Goal: Task Accomplishment & Management: Use online tool/utility

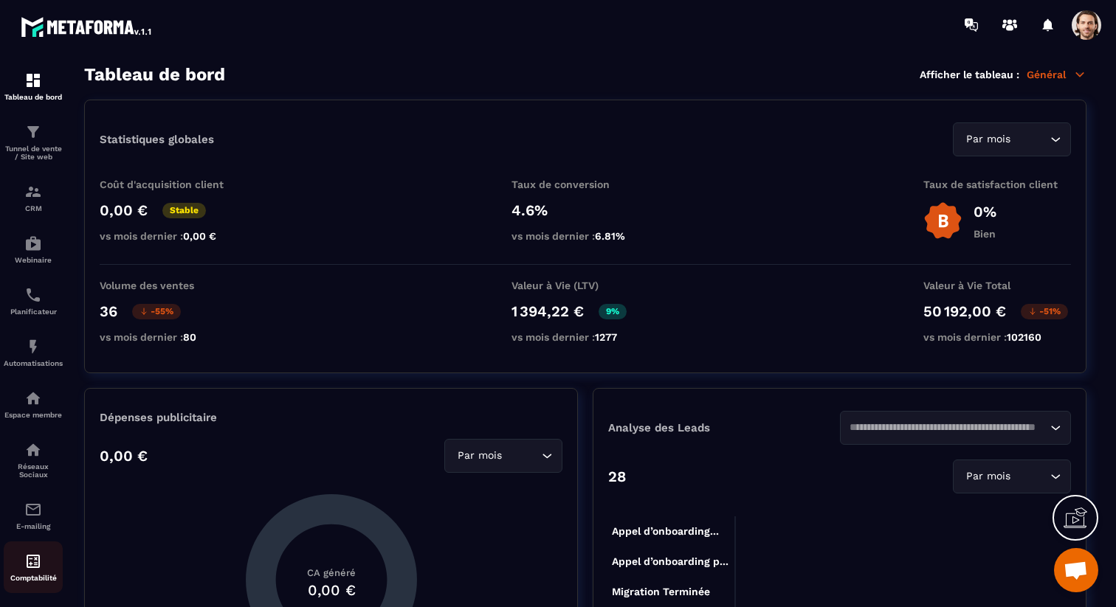
click at [35, 565] on img at bounding box center [33, 562] width 18 height 18
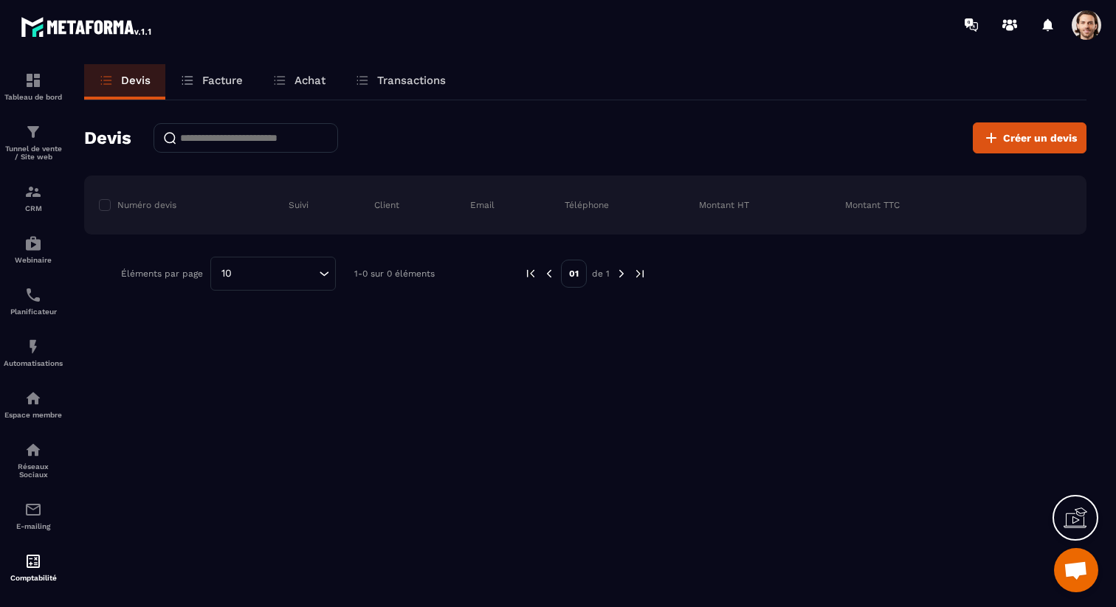
click at [1103, 34] on div at bounding box center [1090, 25] width 37 height 27
click at [1094, 28] on span at bounding box center [1087, 25] width 30 height 30
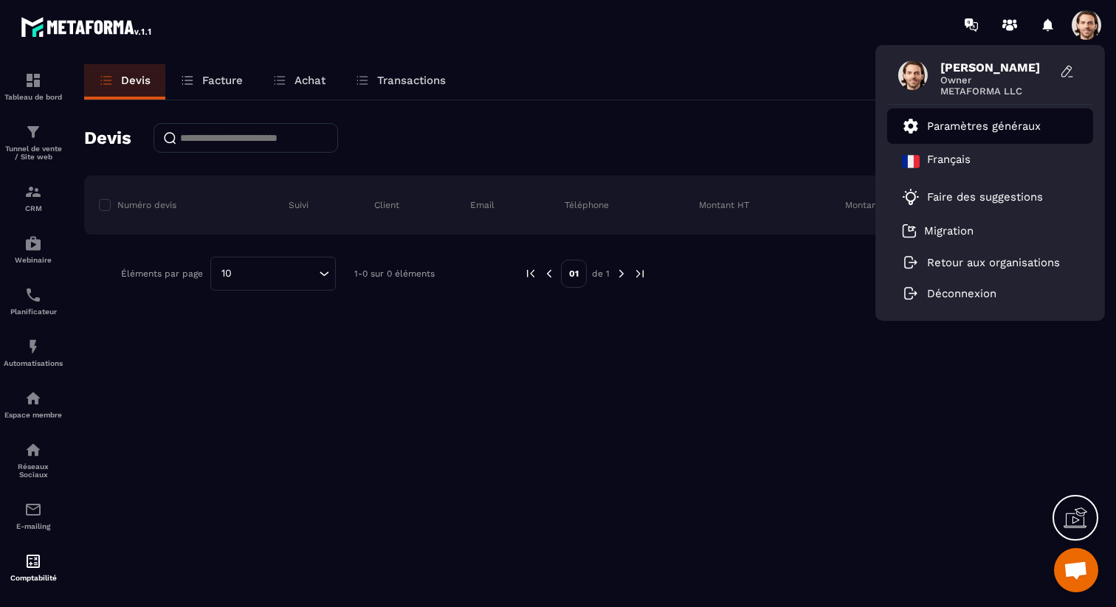
click at [992, 126] on p "Paramètres généraux" at bounding box center [984, 126] width 114 height 13
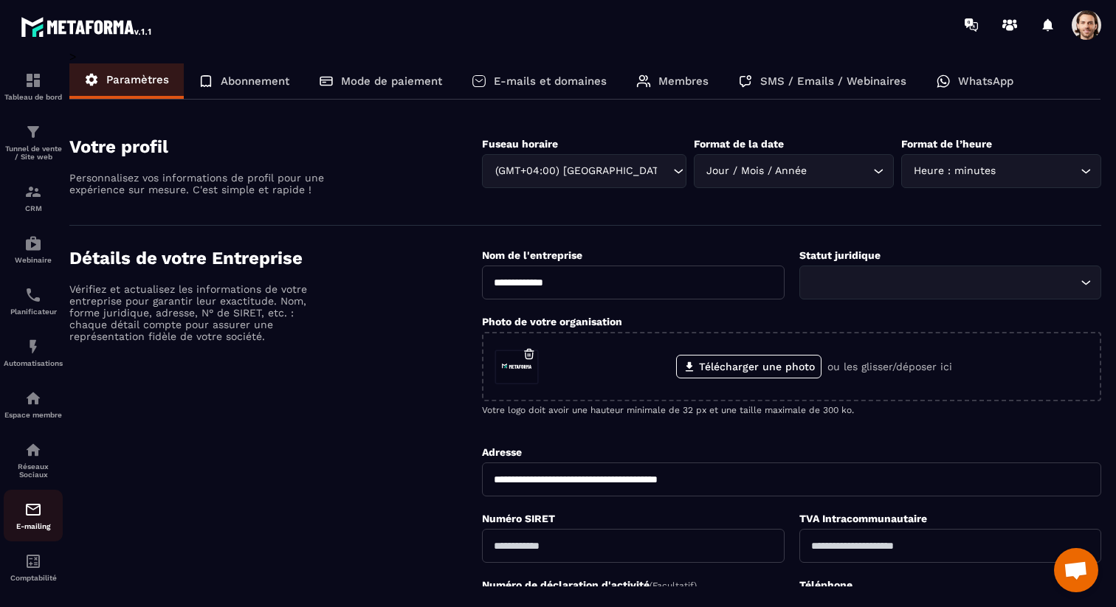
click at [38, 518] on img at bounding box center [33, 510] width 18 height 18
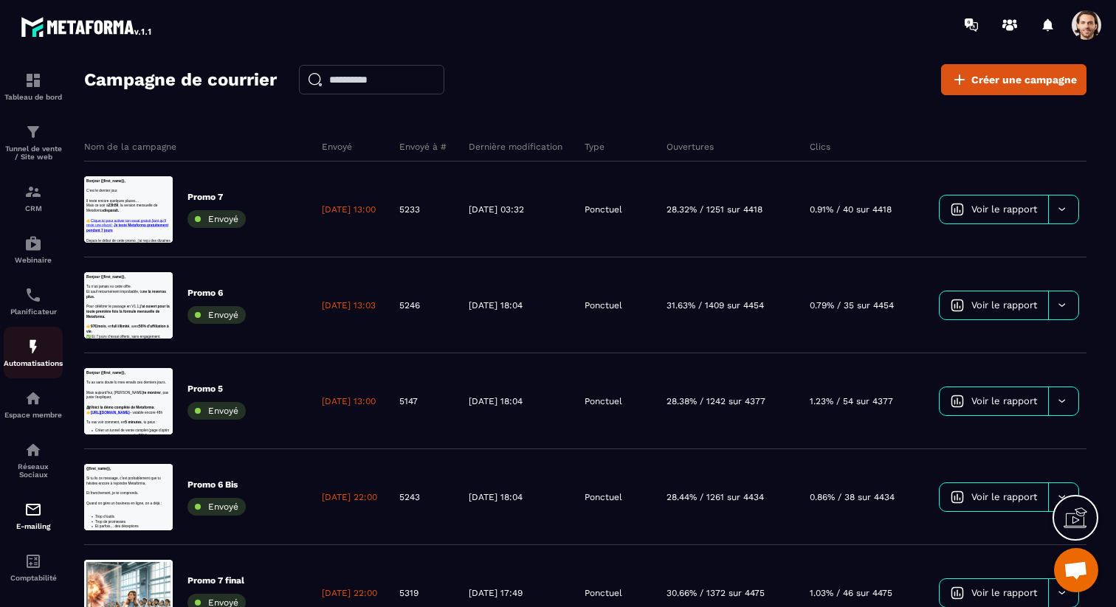
click at [33, 374] on link "Automatisations" at bounding box center [33, 353] width 59 height 52
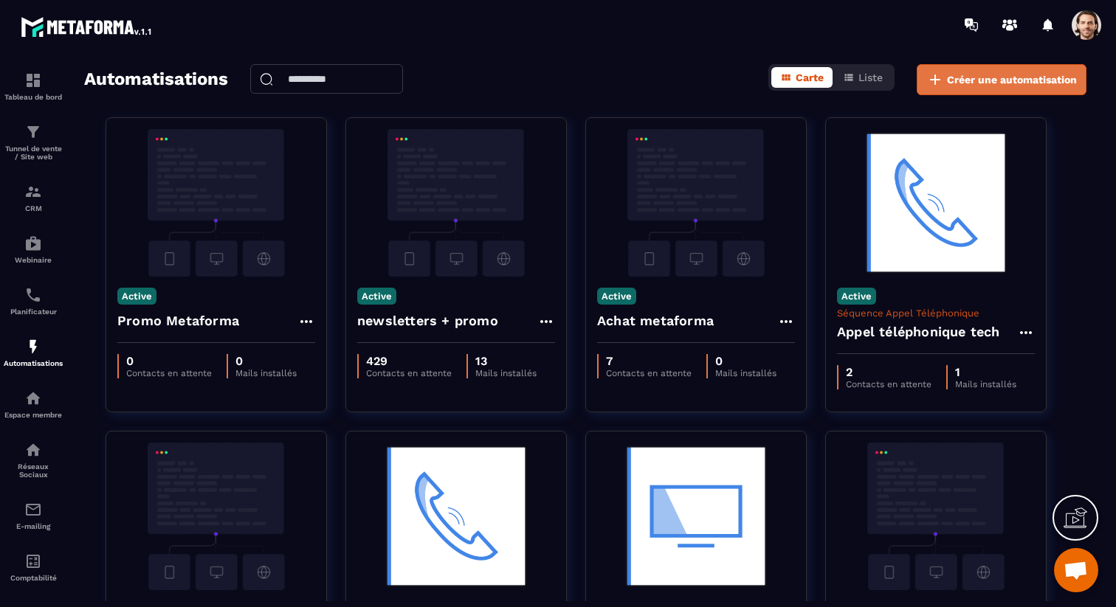
click at [1031, 72] on span "Créer une automatisation" at bounding box center [1012, 79] width 130 height 15
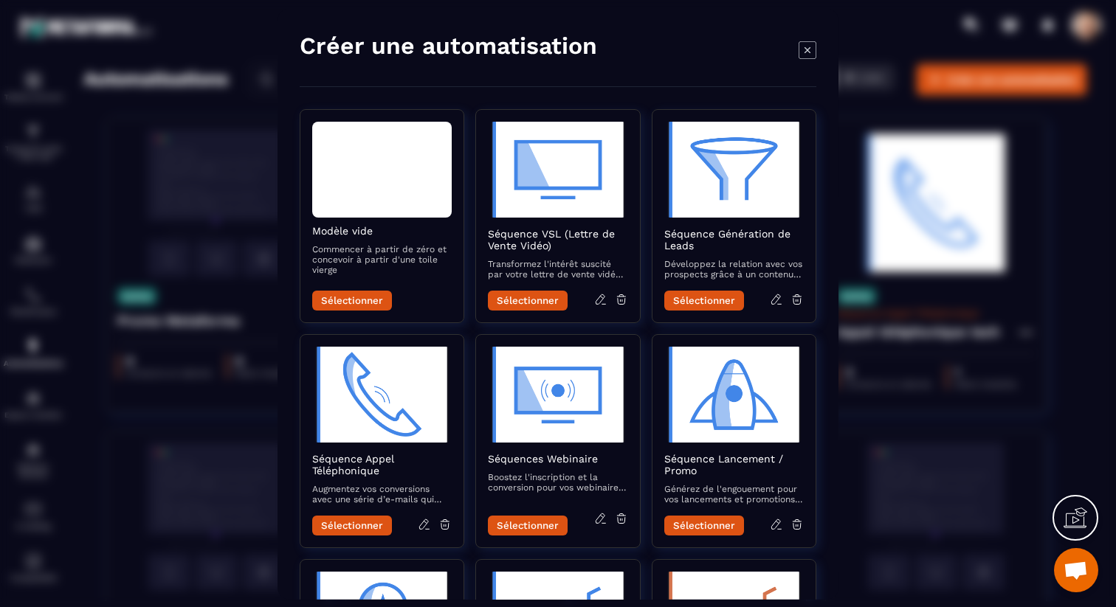
click at [813, 52] on icon "Modal window" at bounding box center [807, 50] width 18 height 18
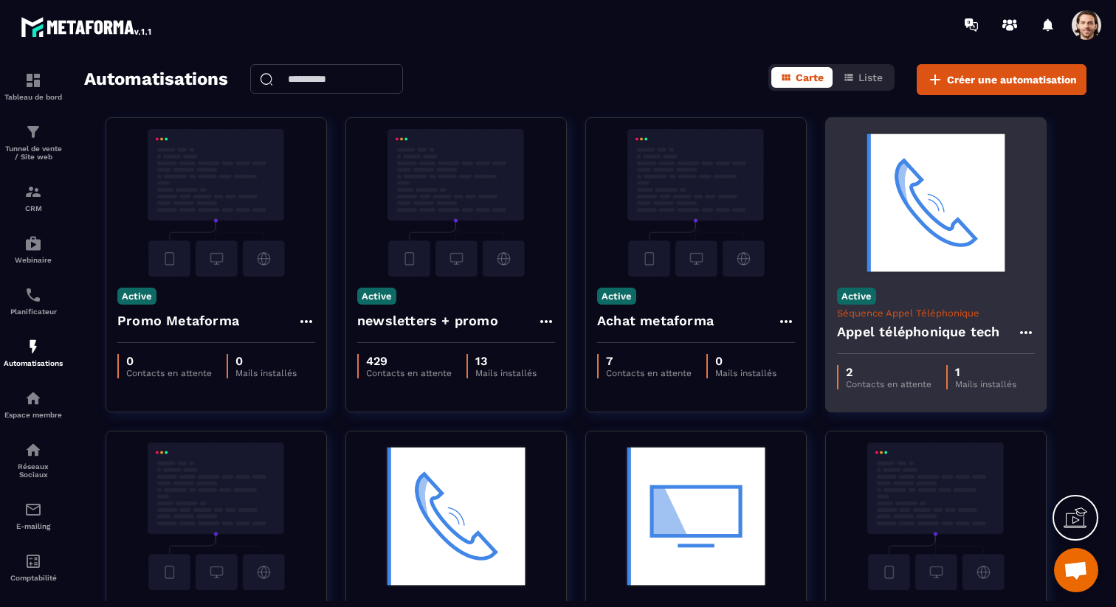
click at [883, 322] on h4 "Appel téléphonique tech" at bounding box center [918, 332] width 163 height 21
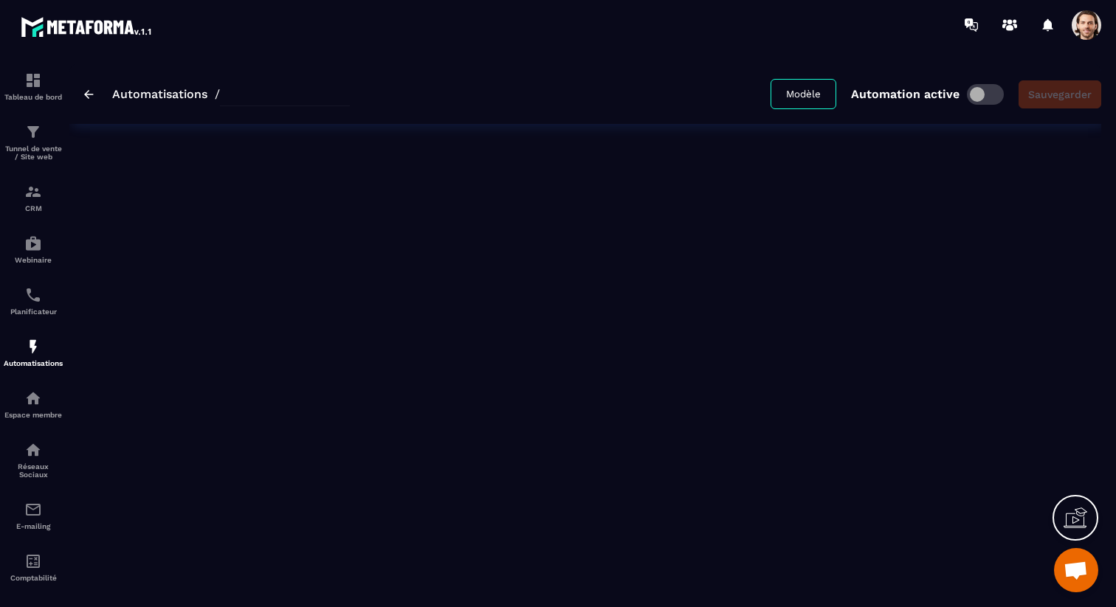
type input "**********"
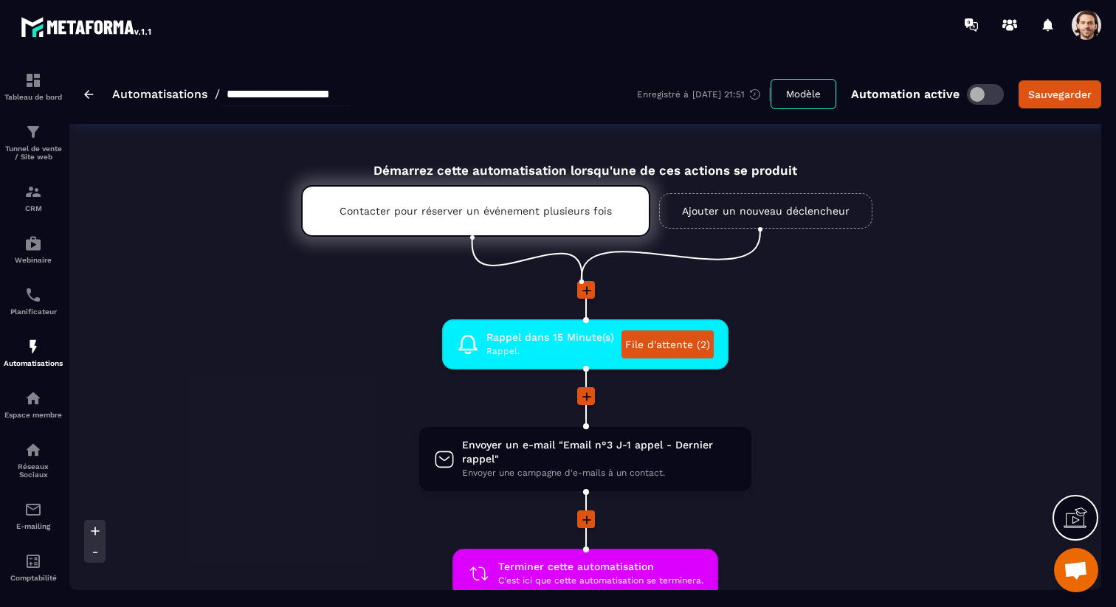
click at [843, 204] on link "Ajouter un nouveau déclencheur" at bounding box center [765, 210] width 213 height 35
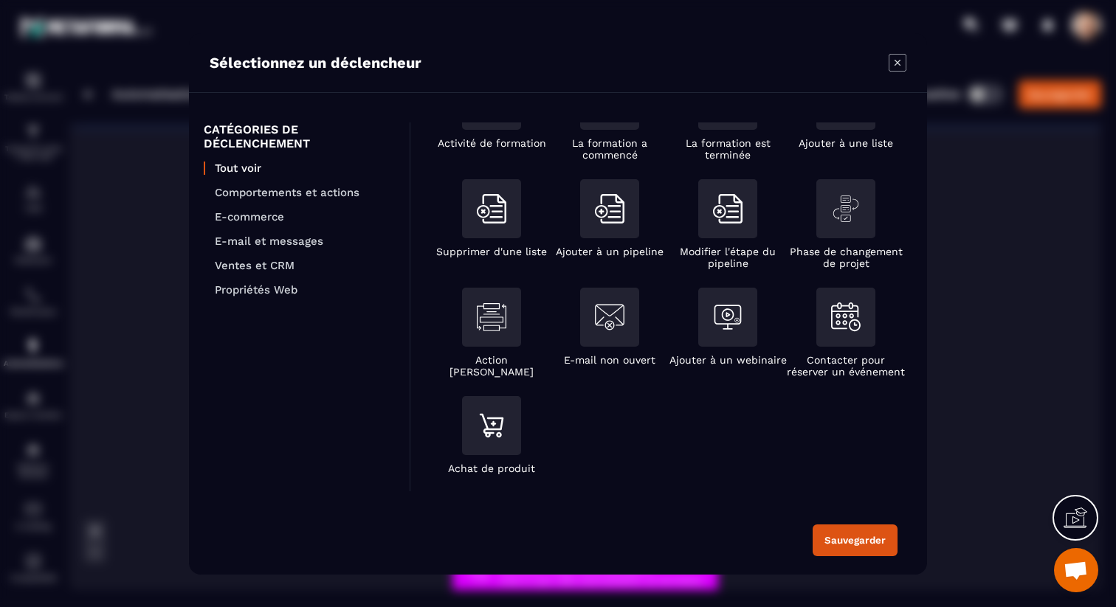
scroll to position [280, 0]
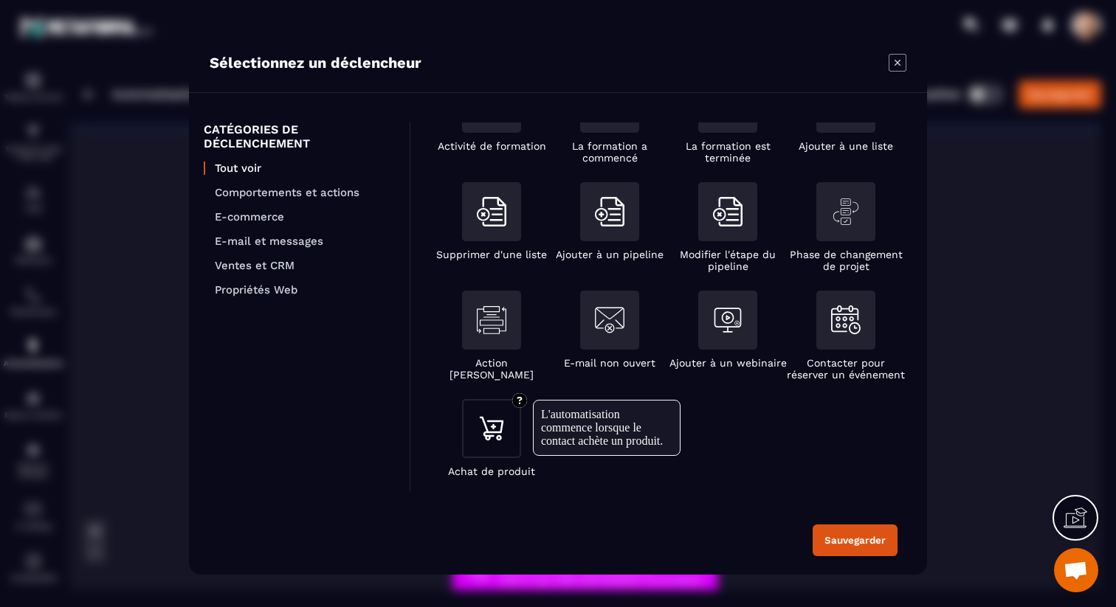
click at [500, 432] on img "Modal window" at bounding box center [492, 429] width 30 height 30
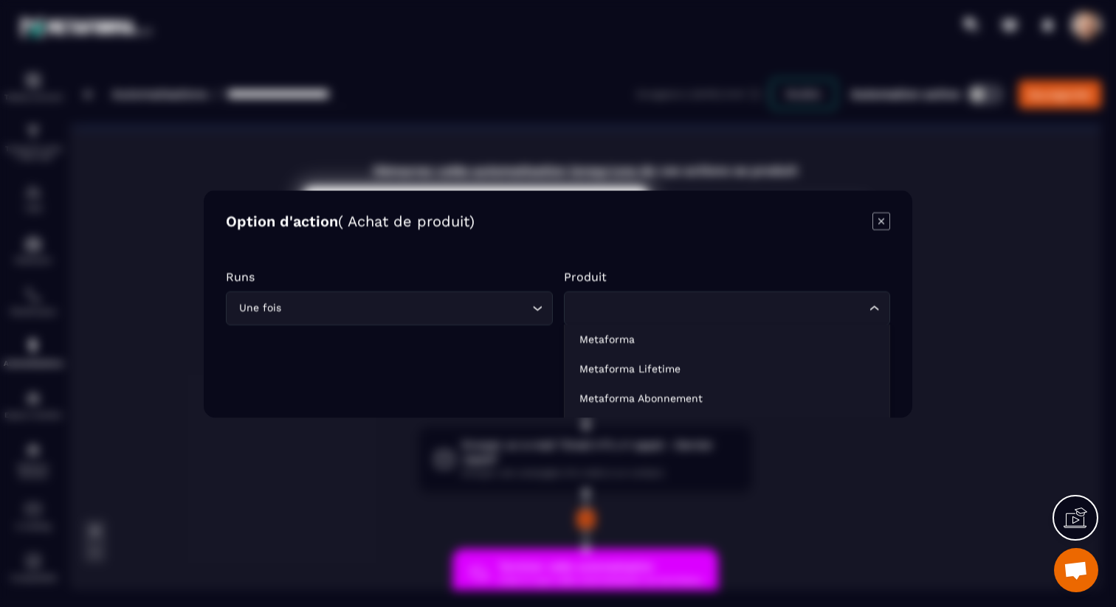
click at [591, 304] on input "Search for option" at bounding box center [719, 308] width 293 height 16
click at [882, 223] on icon "Modal window" at bounding box center [881, 221] width 18 height 18
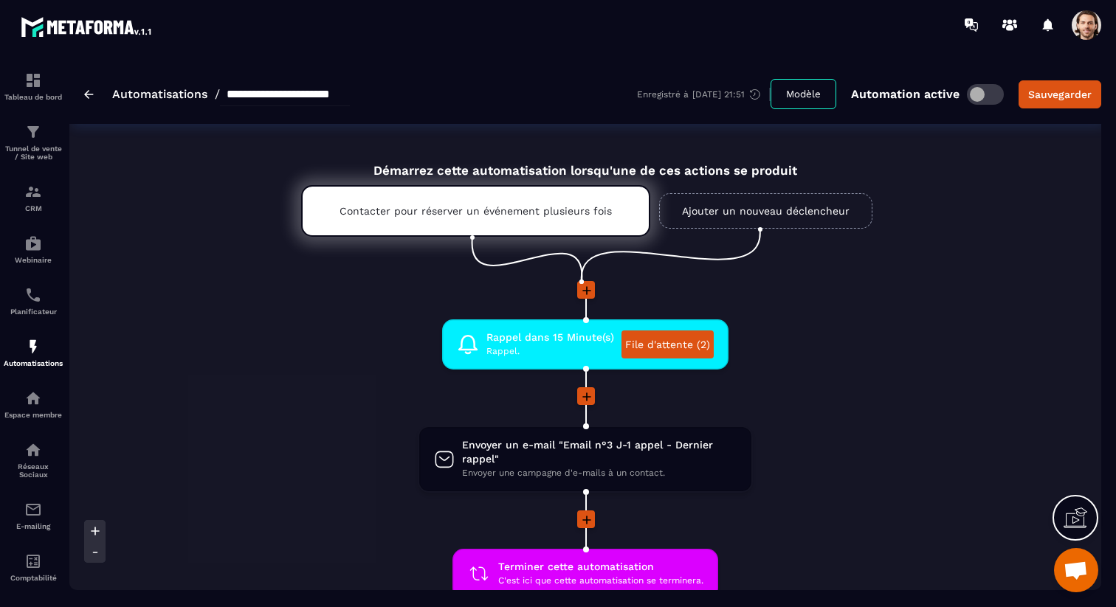
click at [587, 289] on icon at bounding box center [586, 290] width 15 height 15
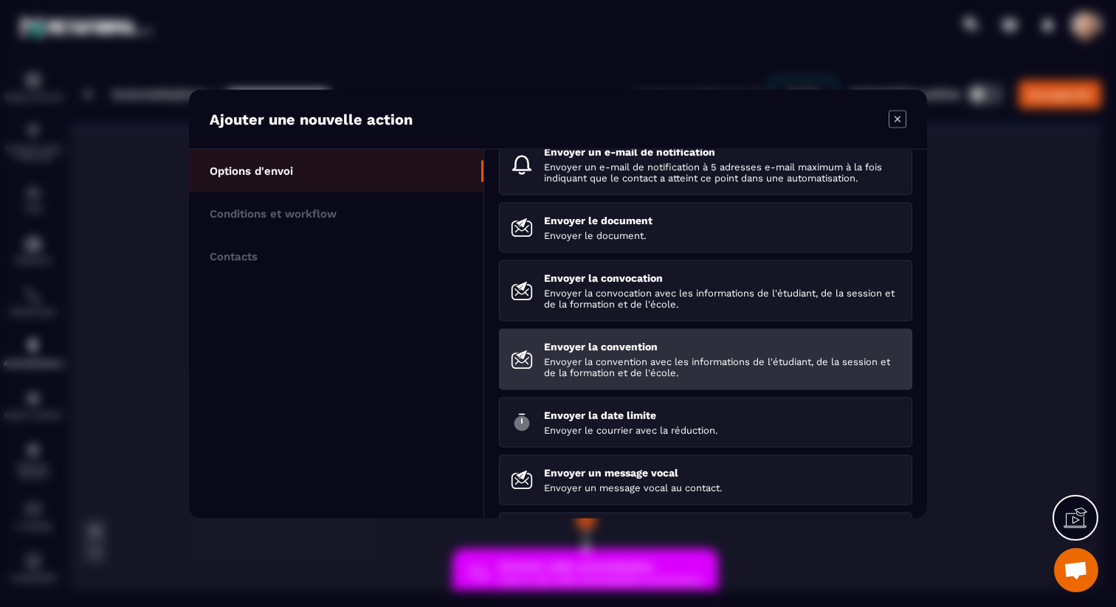
scroll to position [132, 0]
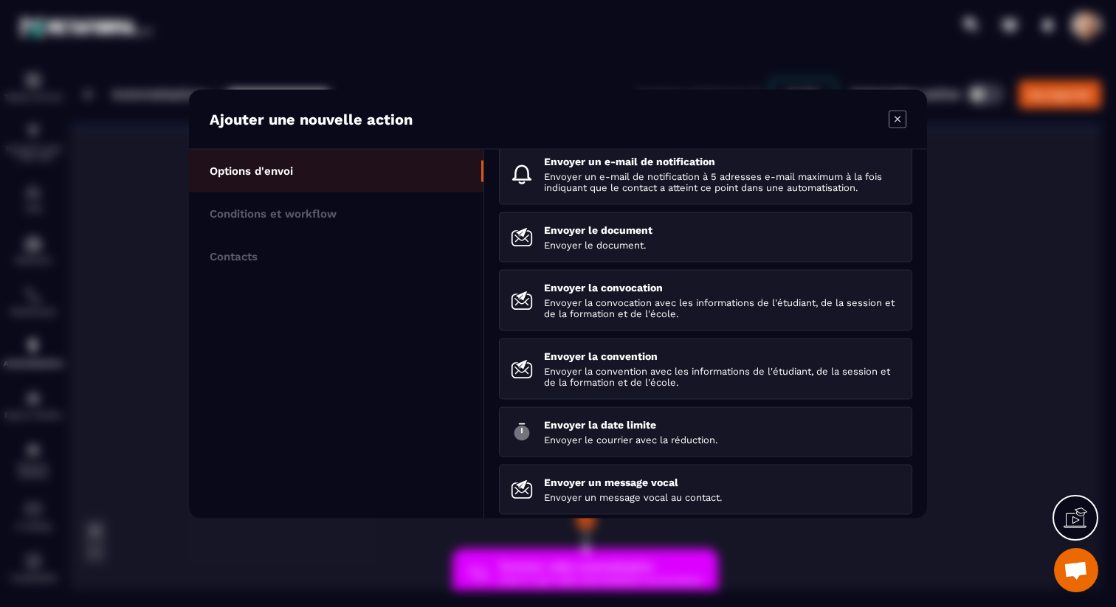
click at [292, 48] on section "Ajouter une nouvelle action Options d'envoi Conditions et workflow Contacts Env…" at bounding box center [558, 303] width 1116 height 607
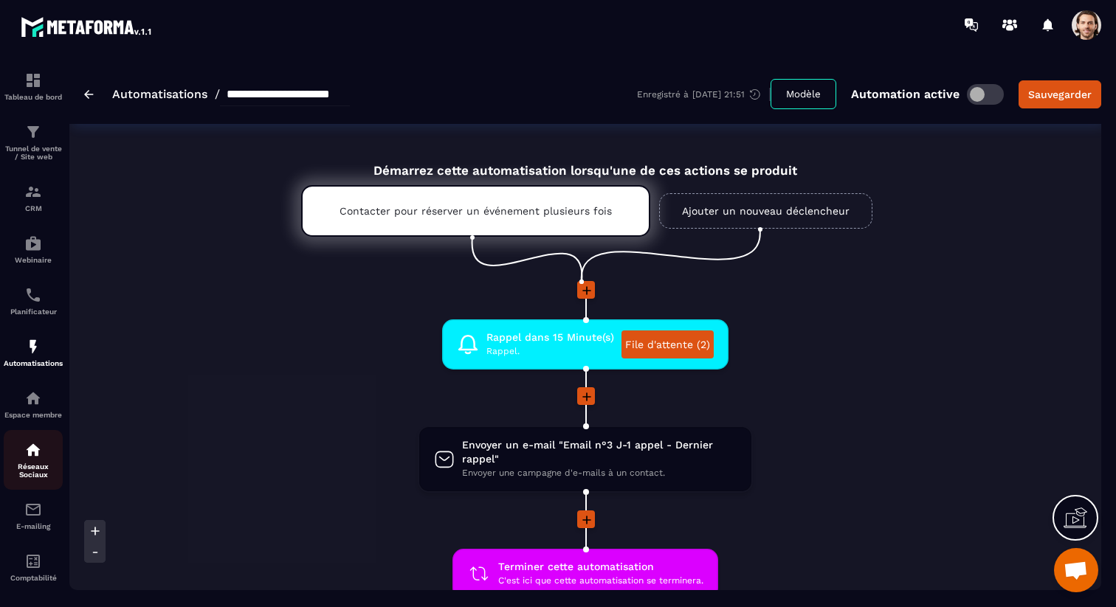
scroll to position [72, 0]
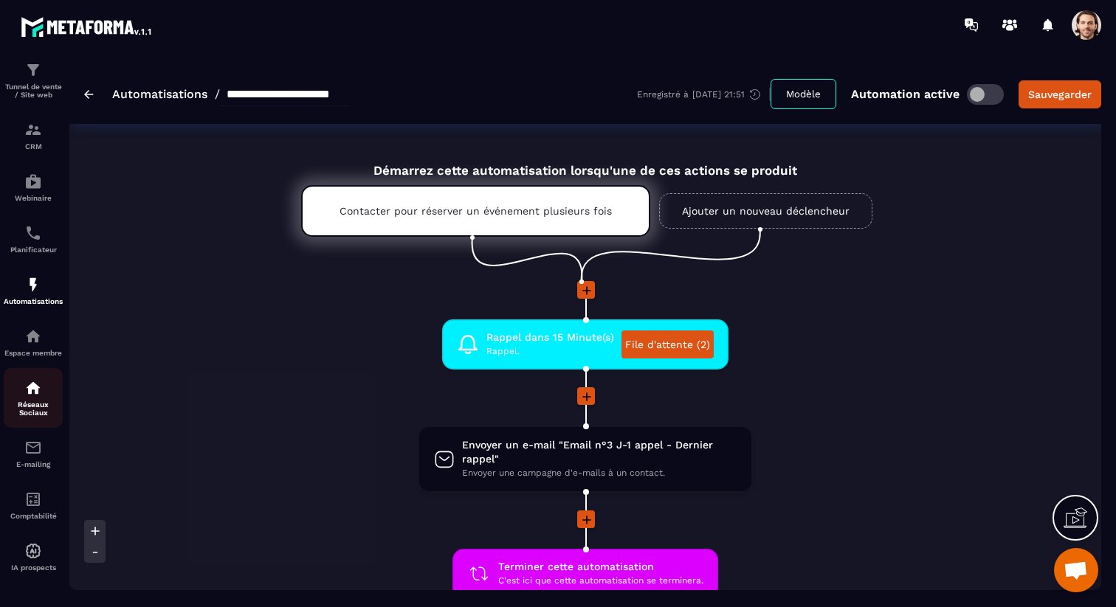
click at [0, 0] on img at bounding box center [0, 0] width 0 height 0
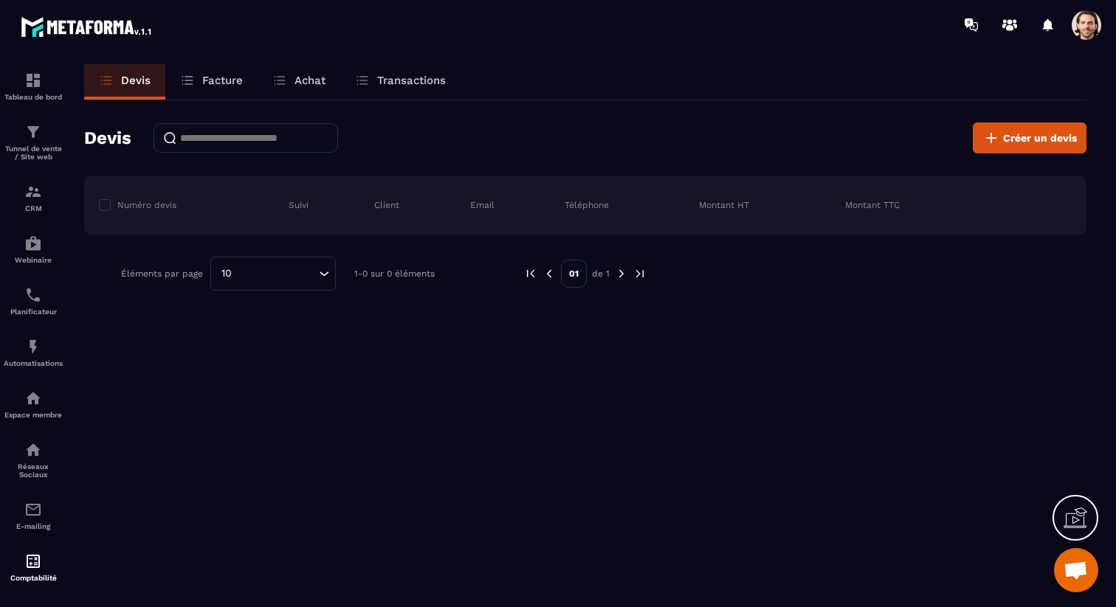
click at [216, 77] on p "Facture" at bounding box center [222, 80] width 41 height 13
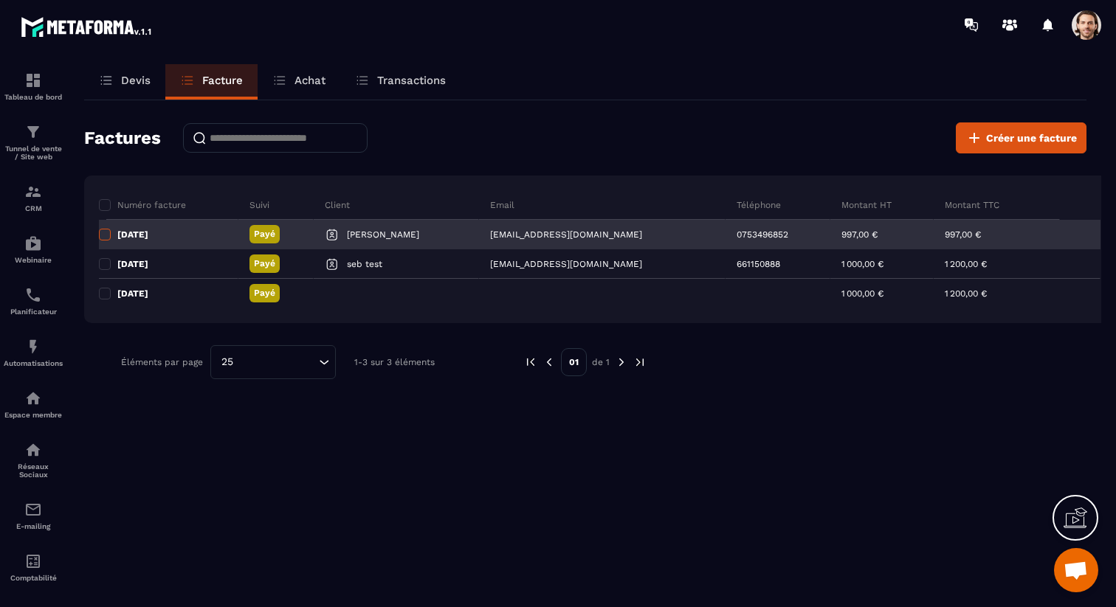
click at [106, 235] on span at bounding box center [105, 235] width 12 height 12
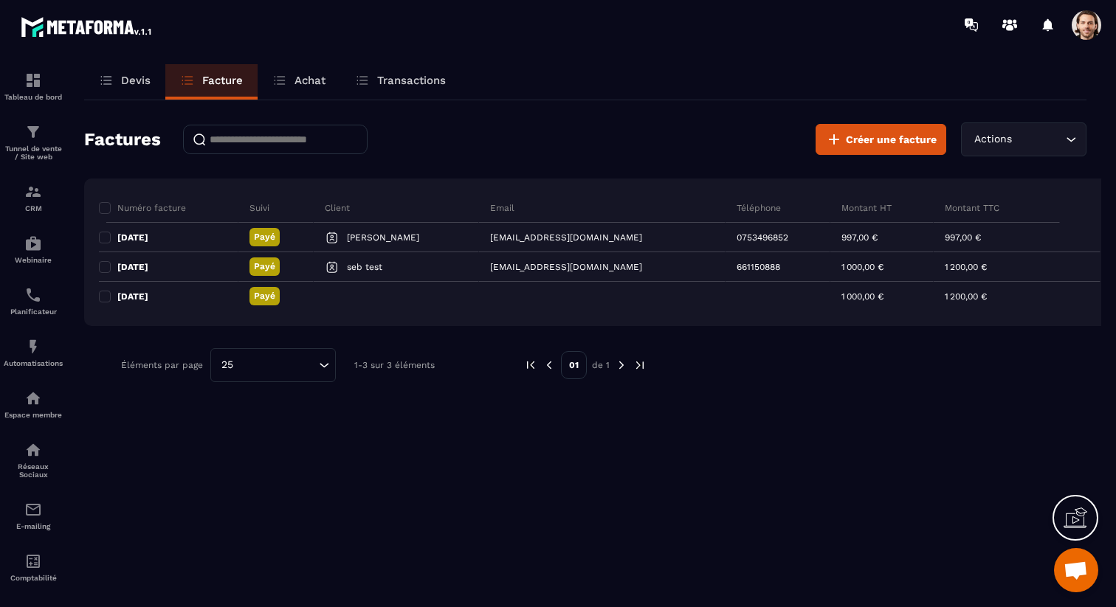
click at [976, 146] on div "Actions" at bounding box center [1016, 139] width 94 height 16
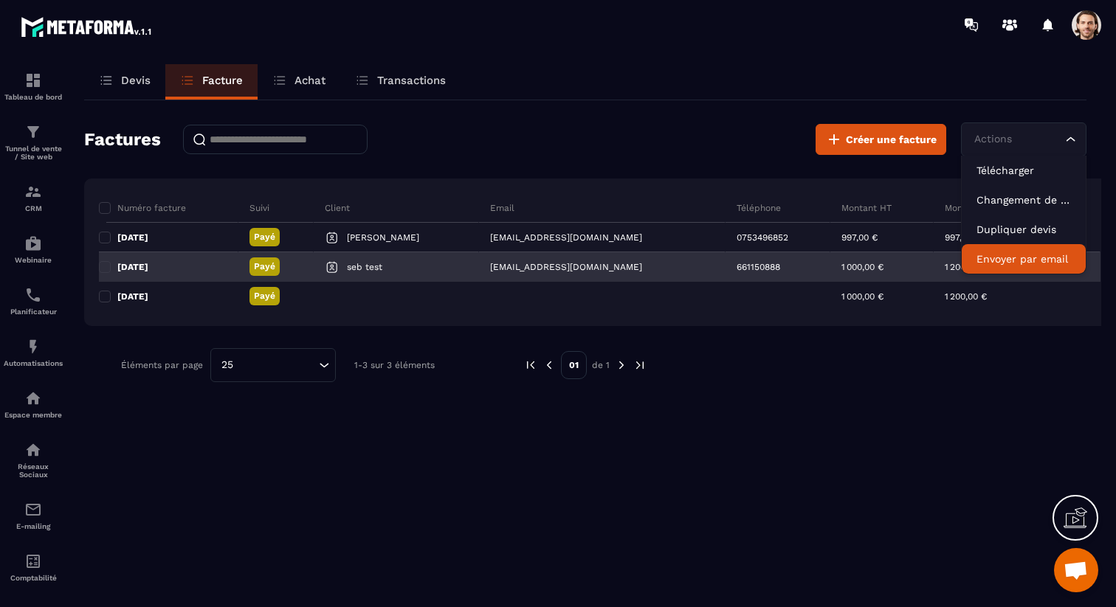
click at [108, 257] on div "[DATE]" at bounding box center [168, 267] width 139 height 30
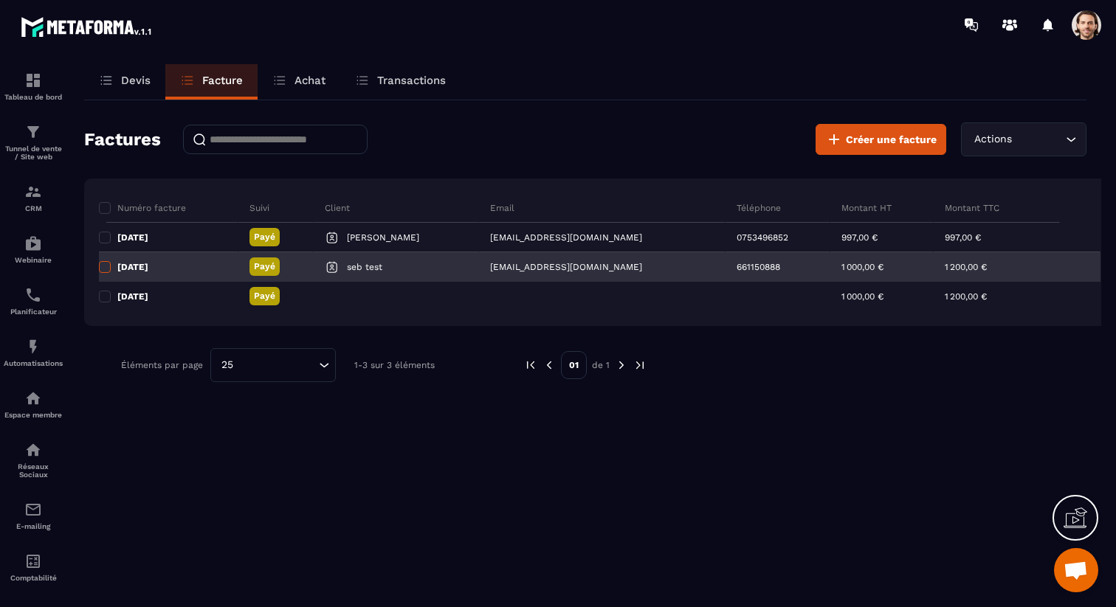
click at [103, 261] on span at bounding box center [105, 267] width 12 height 12
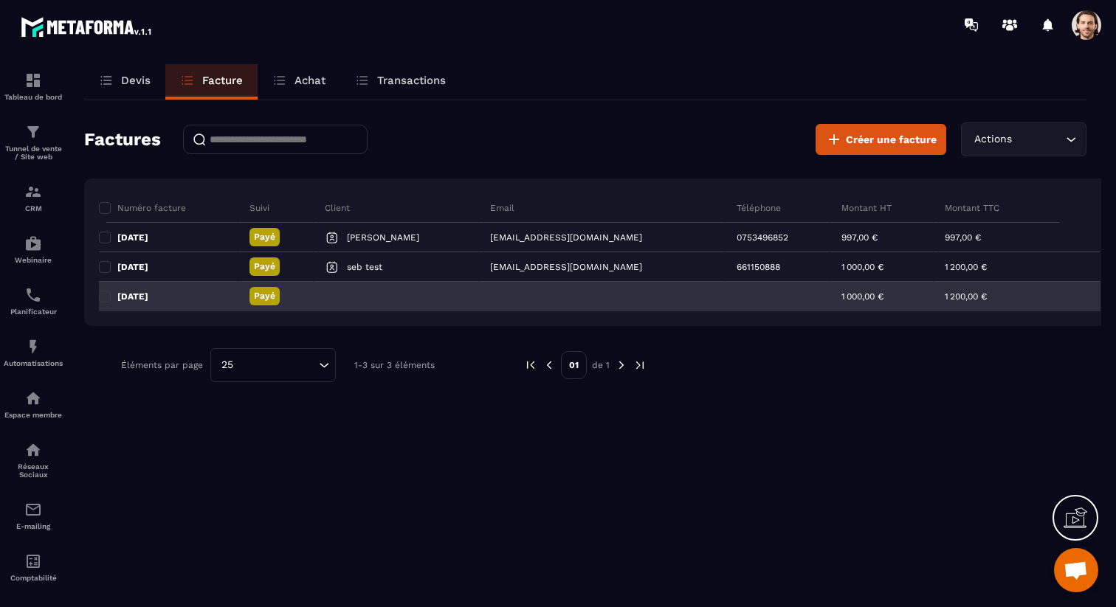
click at [108, 288] on div "[DATE]" at bounding box center [168, 297] width 139 height 30
click at [109, 294] on span at bounding box center [105, 297] width 12 height 12
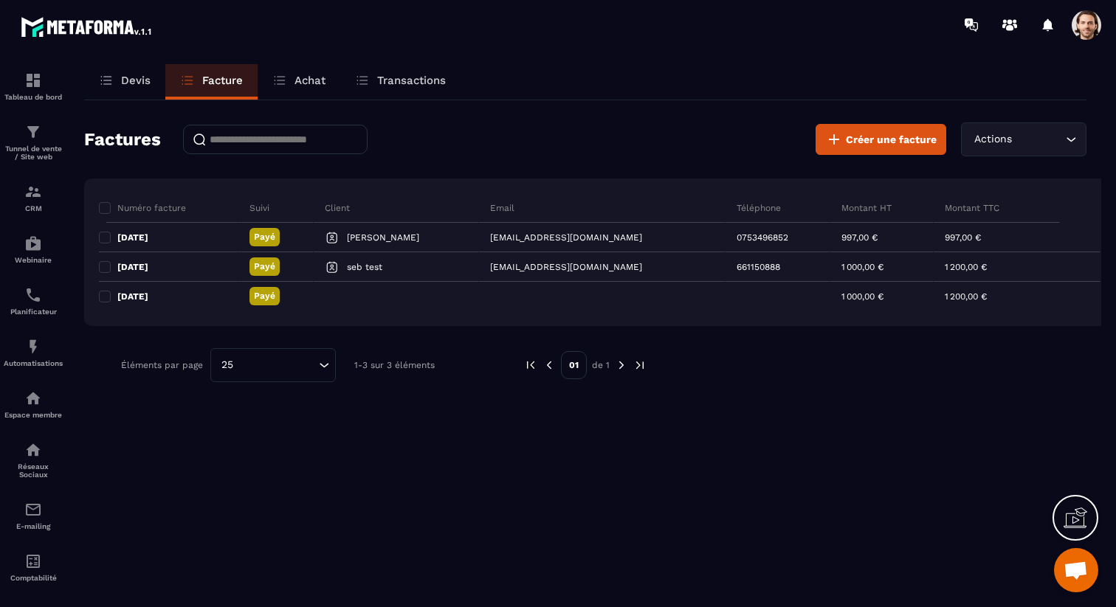
click at [1062, 137] on div "Actions Loading..." at bounding box center [1023, 140] width 125 height 34
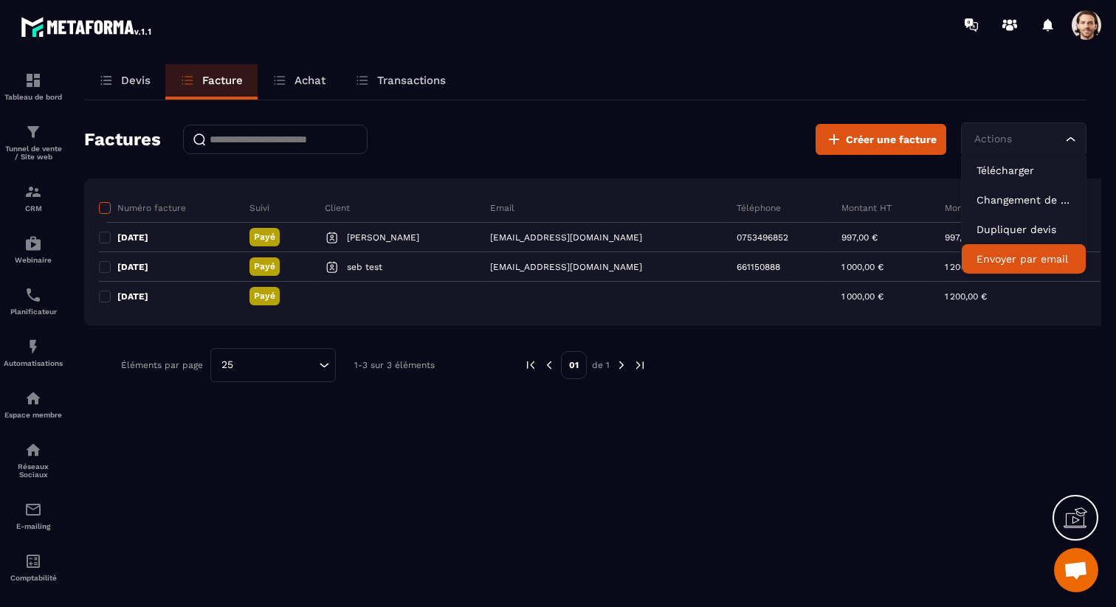
click at [104, 205] on span at bounding box center [105, 208] width 12 height 12
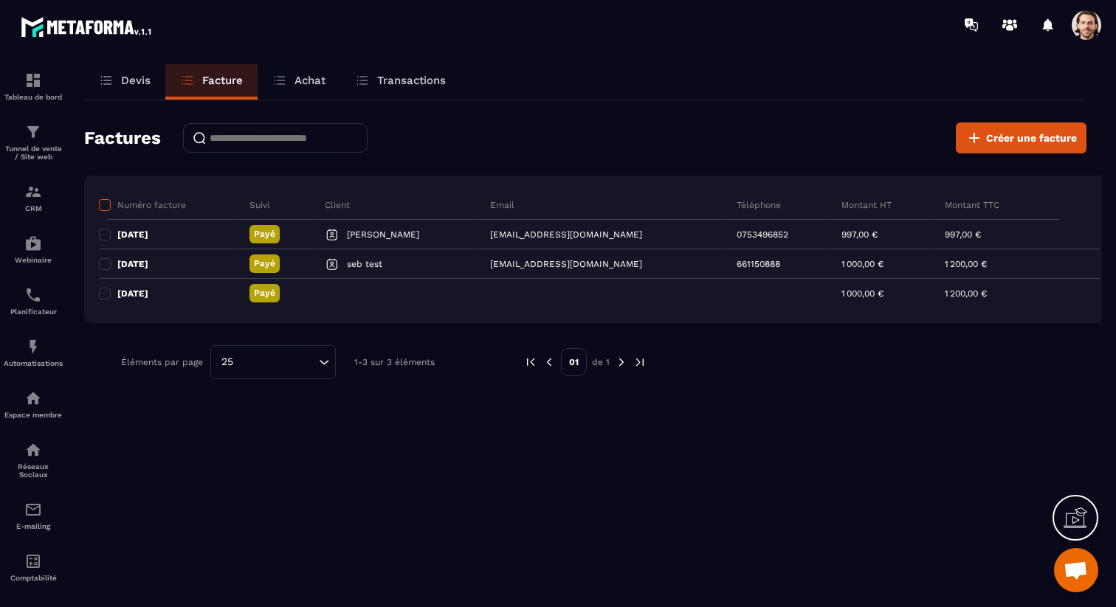
click at [104, 204] on span at bounding box center [105, 205] width 12 height 12
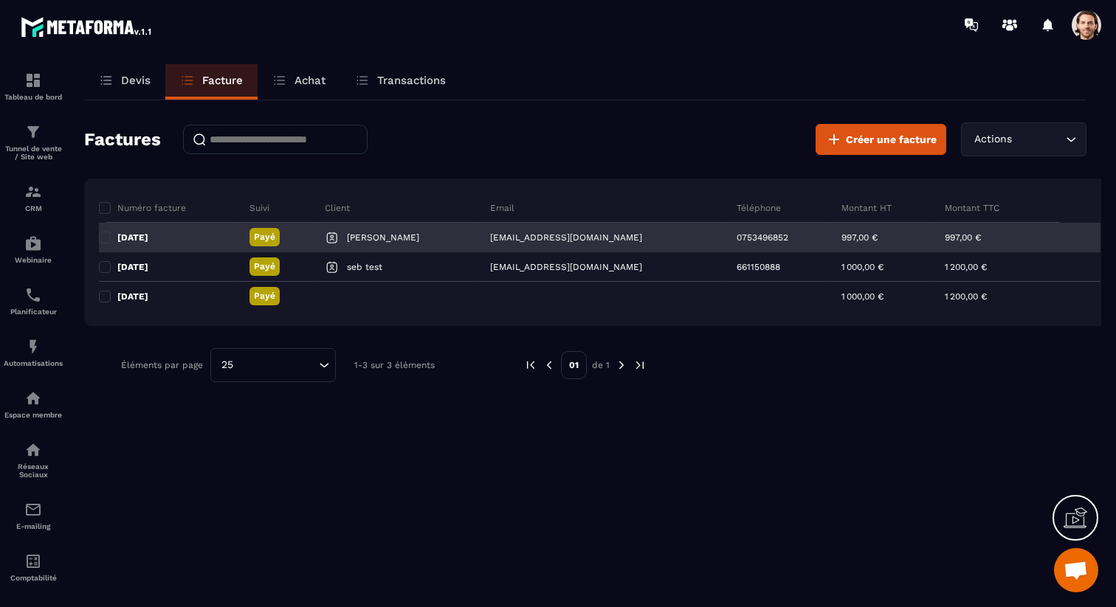
click at [148, 237] on p "[DATE]" at bounding box center [132, 238] width 31 height 12
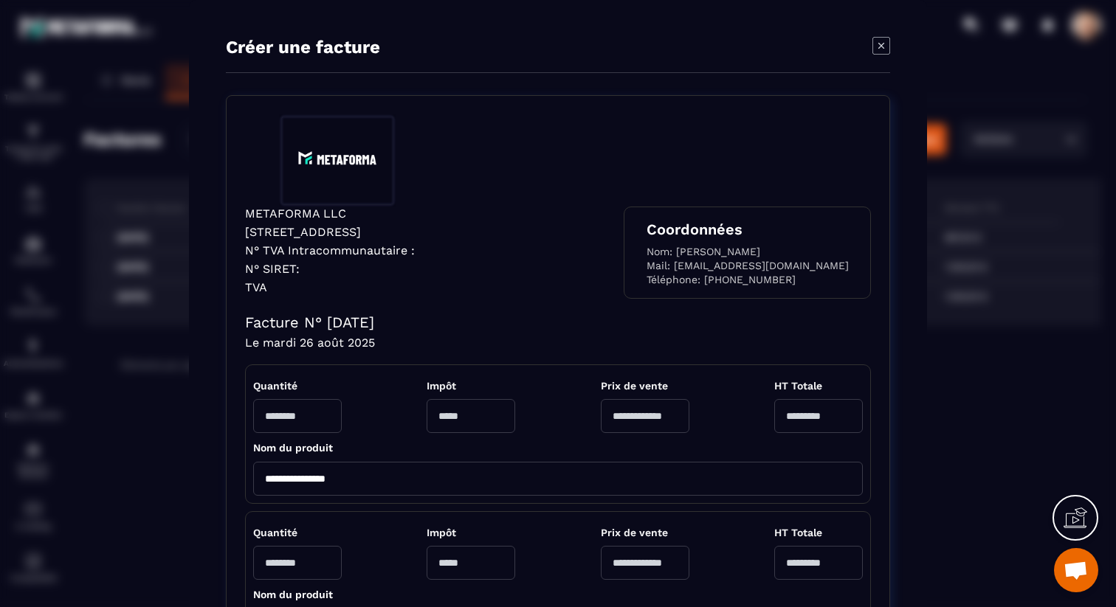
click at [882, 47] on icon "Modal window" at bounding box center [881, 46] width 18 height 18
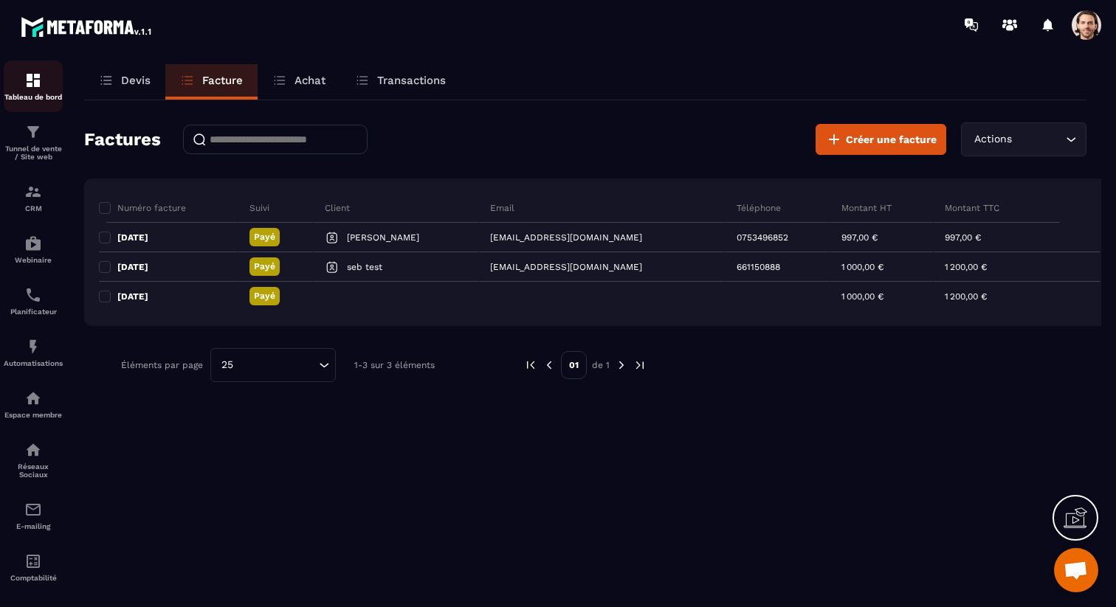
click at [32, 82] on img at bounding box center [33, 81] width 18 height 18
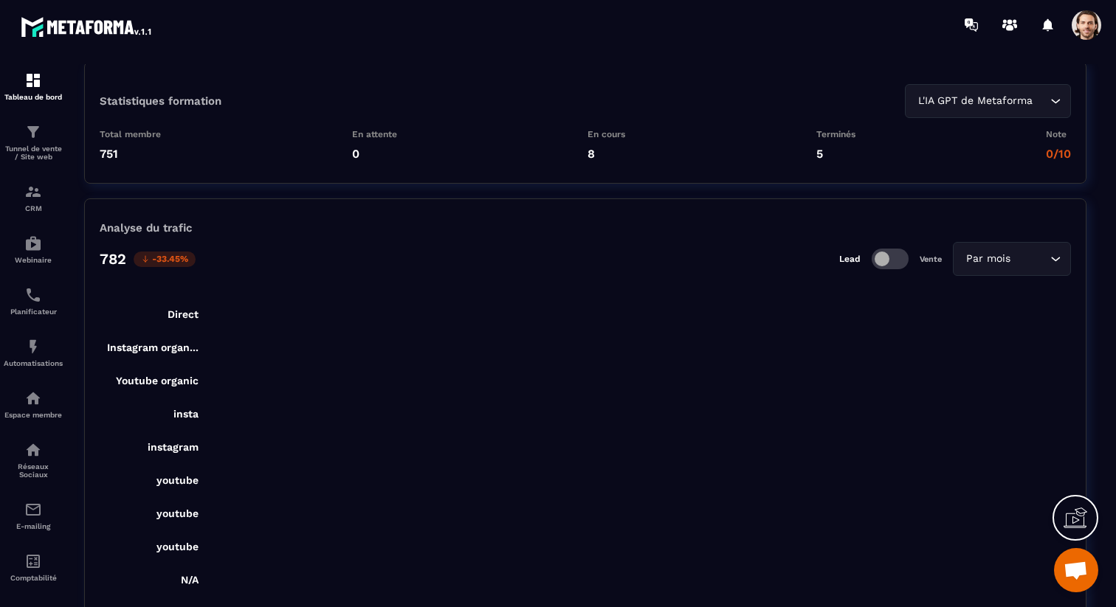
scroll to position [3511, 0]
click at [902, 261] on span at bounding box center [890, 260] width 37 height 21
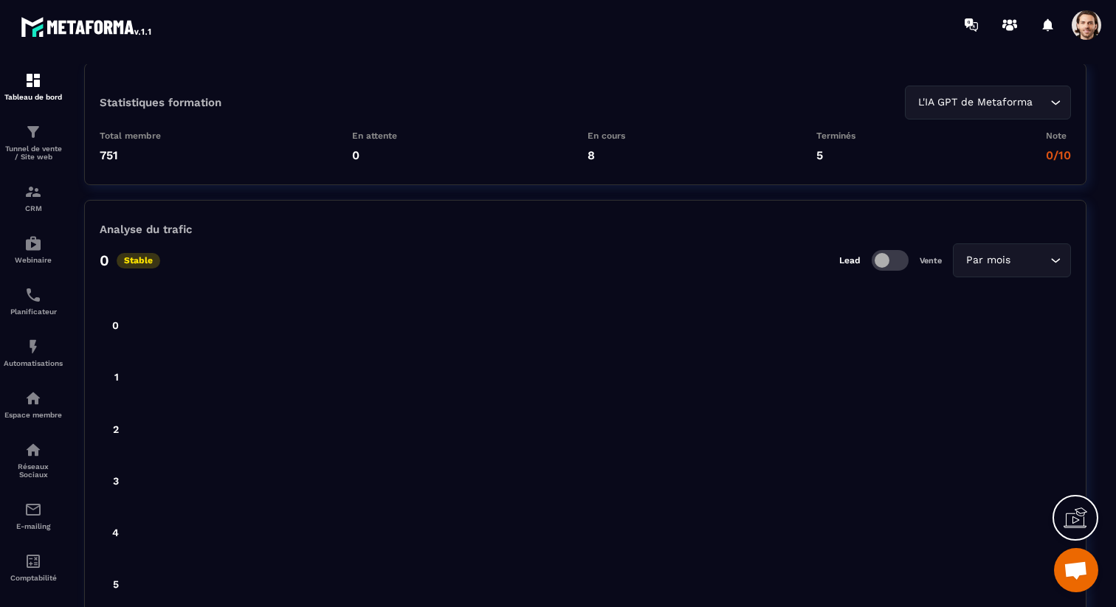
click at [900, 261] on span at bounding box center [890, 260] width 37 height 21
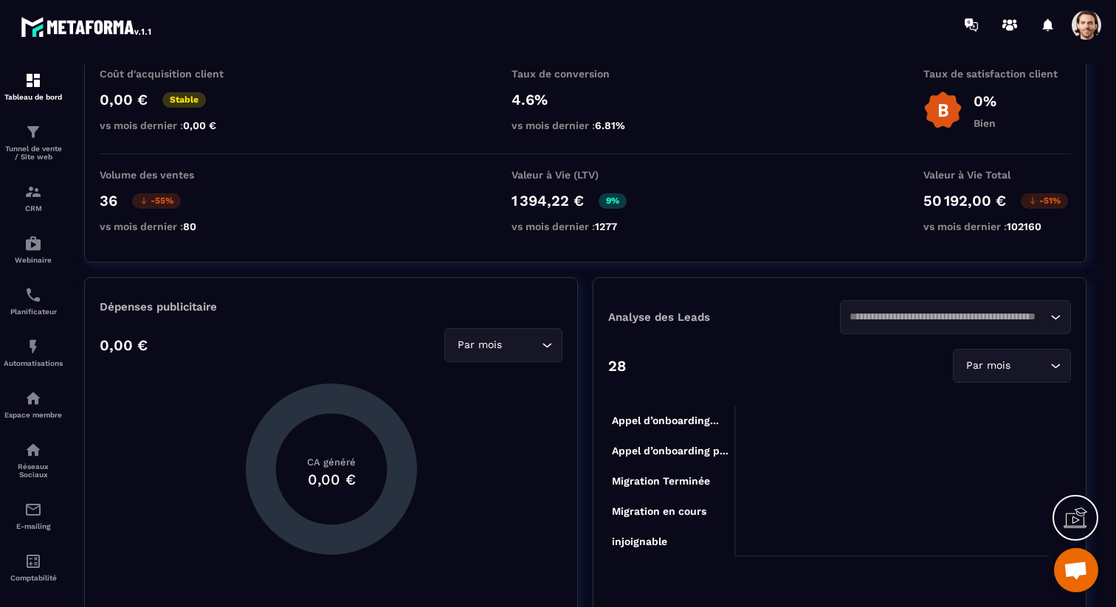
scroll to position [0, 0]
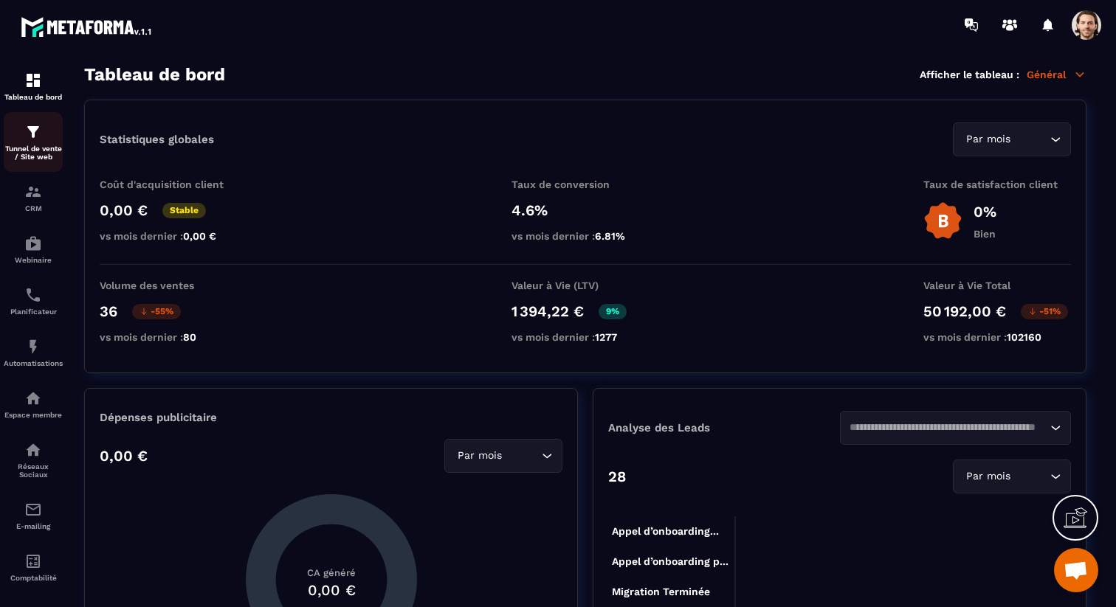
click at [41, 121] on link "Tunnel de vente / Site web" at bounding box center [33, 142] width 59 height 60
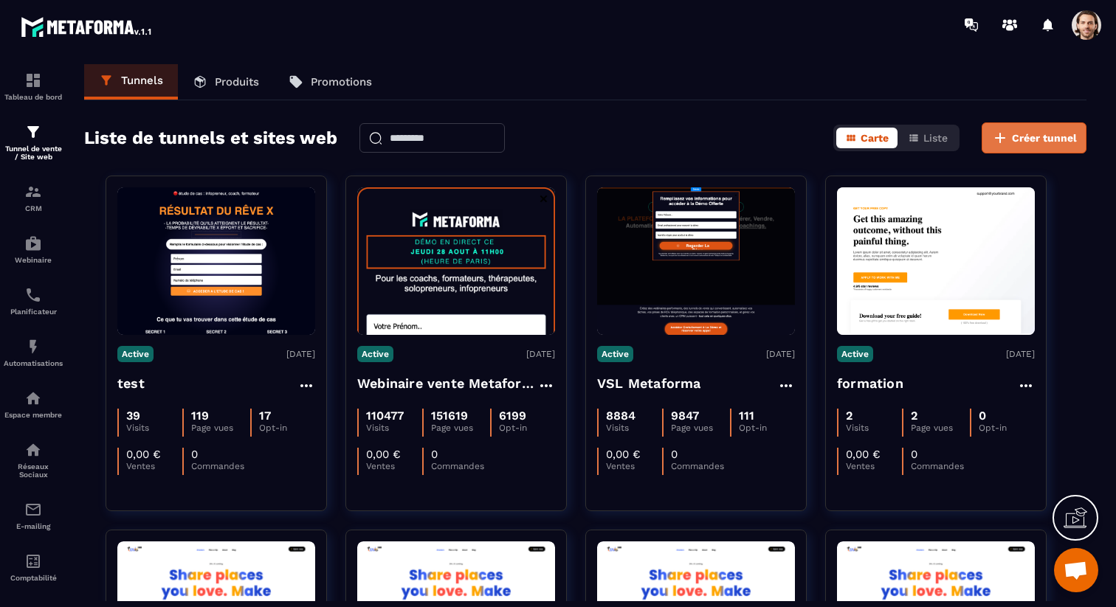
click at [1038, 134] on span "Créer tunnel" at bounding box center [1044, 138] width 65 height 15
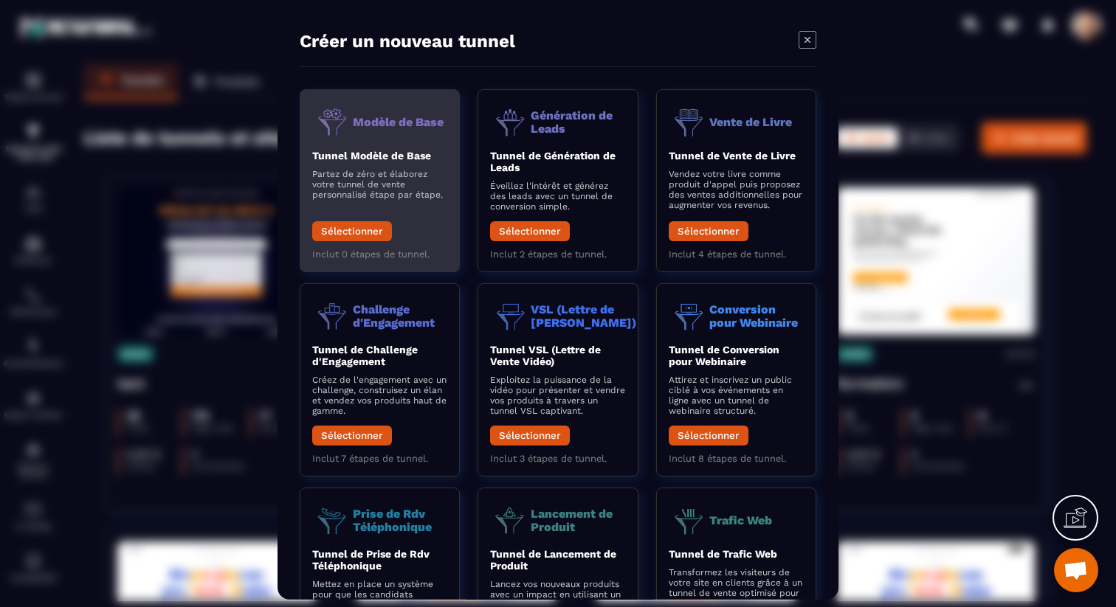
click at [319, 221] on div "Tunnel Modèle de Base Partez de zéro et élaborez votre tunnel de vente personna…" at bounding box center [379, 198] width 135 height 99
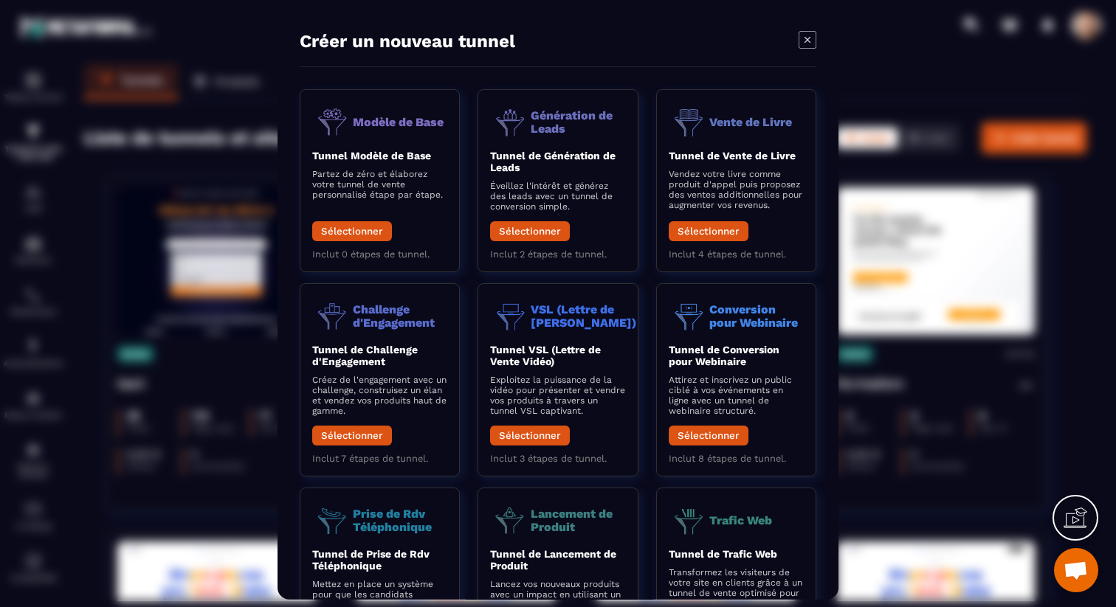
click at [811, 46] on icon "Modal window" at bounding box center [807, 39] width 18 height 18
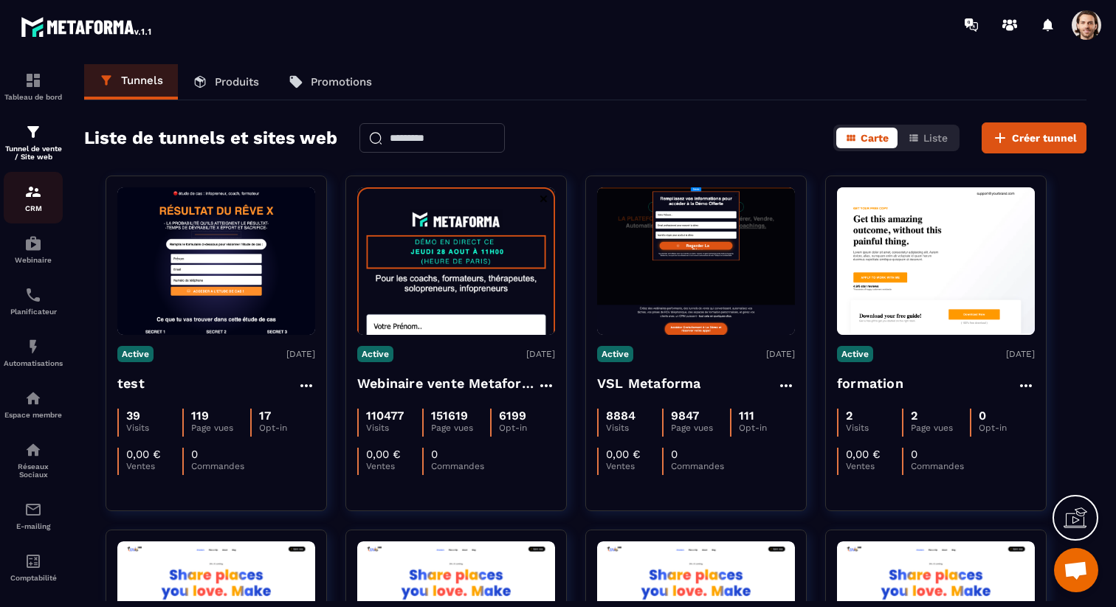
click at [10, 207] on p "CRM" at bounding box center [33, 208] width 59 height 8
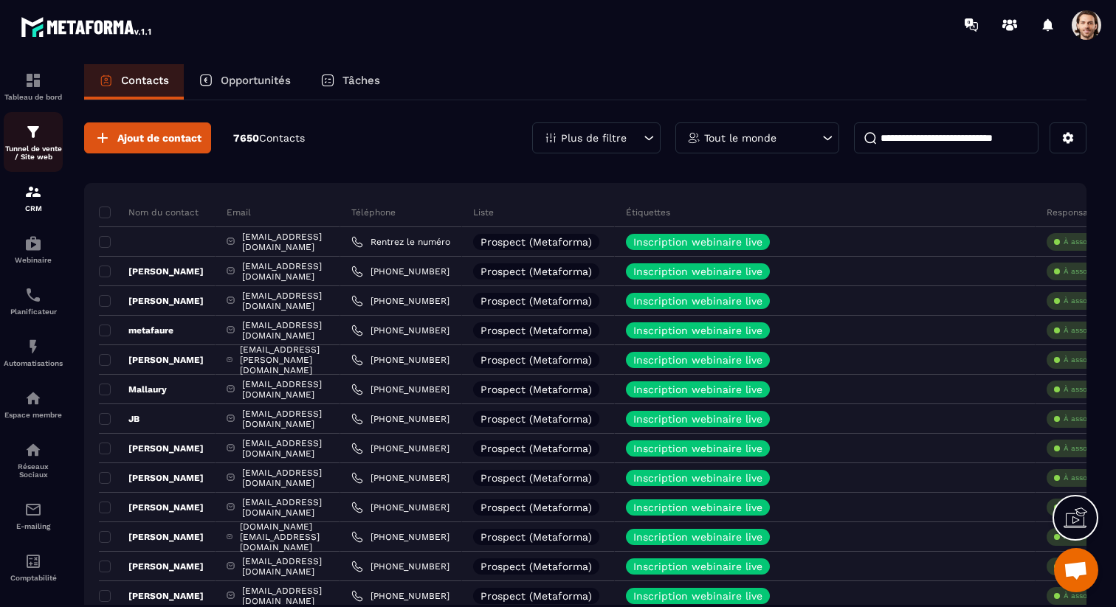
click at [38, 156] on p "Tunnel de vente / Site web" at bounding box center [33, 153] width 59 height 16
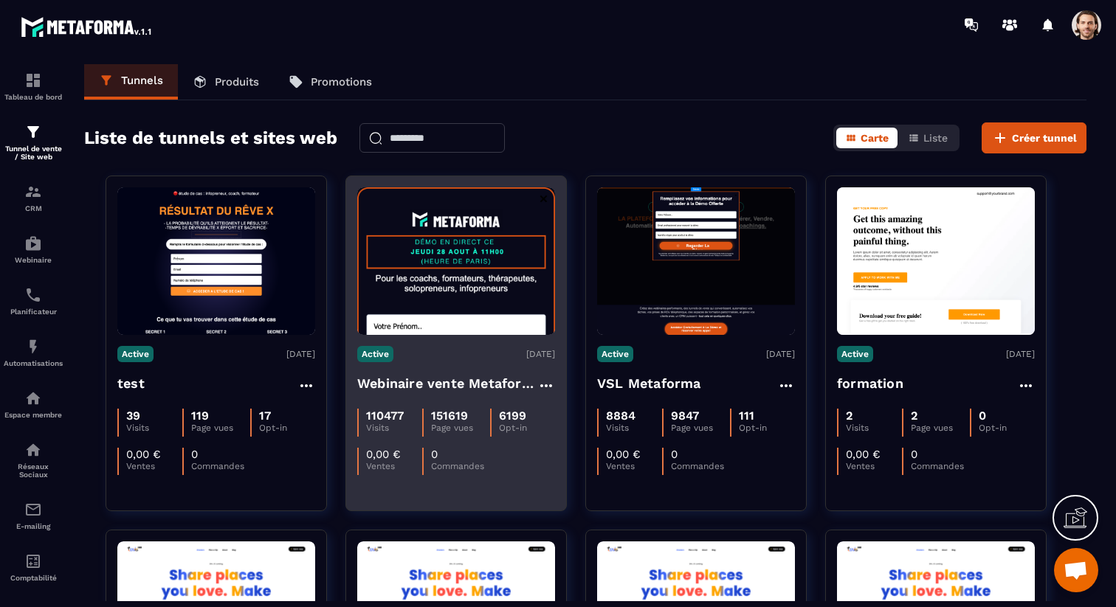
click at [483, 387] on h4 "Webinaire vente Metaforma" at bounding box center [447, 383] width 180 height 21
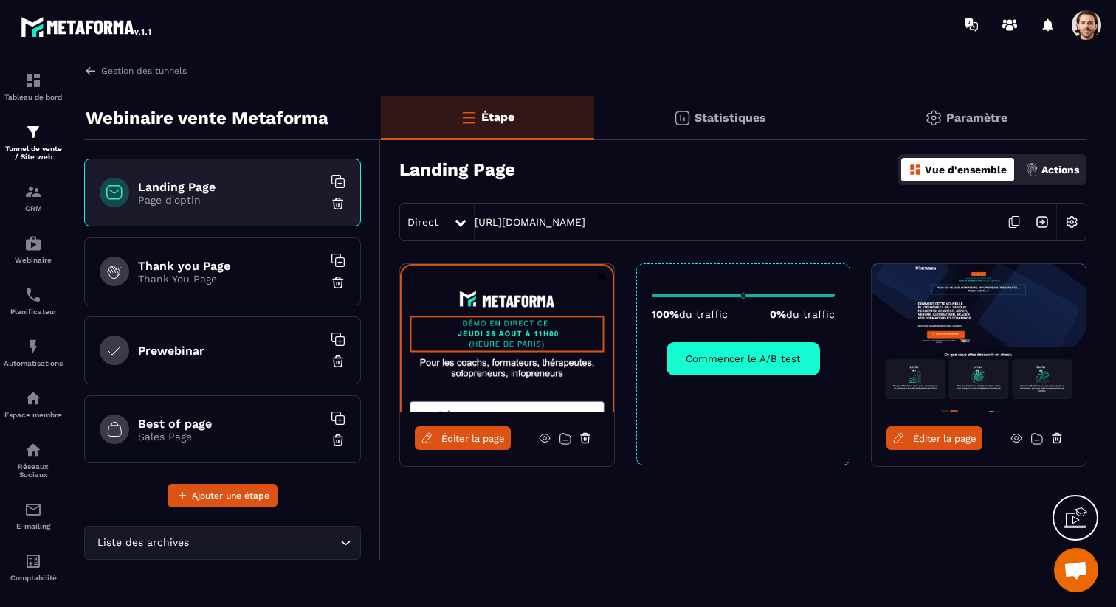
click at [582, 15] on div at bounding box center [644, 24] width 942 height 49
click at [25, 83] on img at bounding box center [33, 81] width 18 height 18
